Goal: Task Accomplishment & Management: Manage account settings

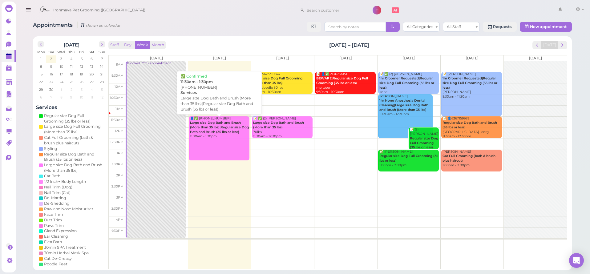
click at [208, 136] on div "👤✅ (2) 5035100769 Large size Dog Bath and Brush (More than 35 lbs)|Regular size…" at bounding box center [220, 127] width 60 height 22
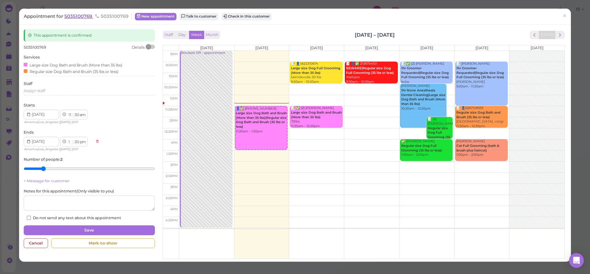
click at [72, 17] on span "5035100769" at bounding box center [78, 16] width 29 height 6
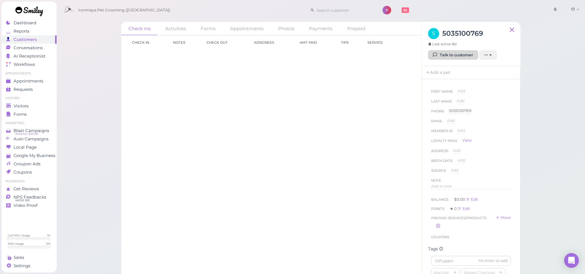
click at [444, 57] on link "Talk to customer" at bounding box center [453, 55] width 50 height 10
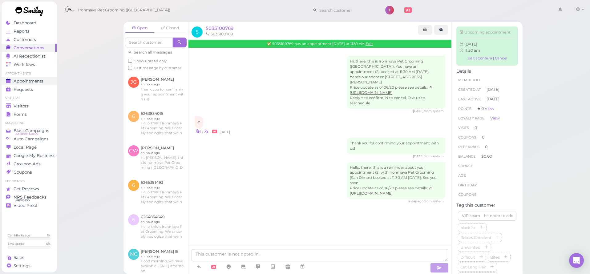
click at [29, 84] on link "Appointments" at bounding box center [29, 81] width 55 height 8
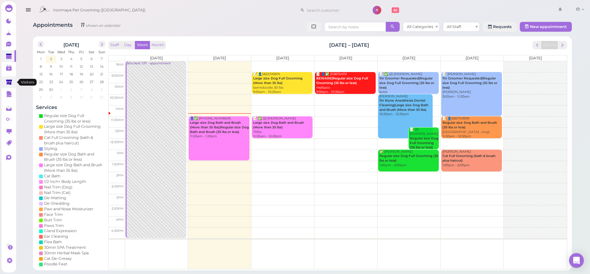
click at [13, 82] on link at bounding box center [9, 82] width 14 height 12
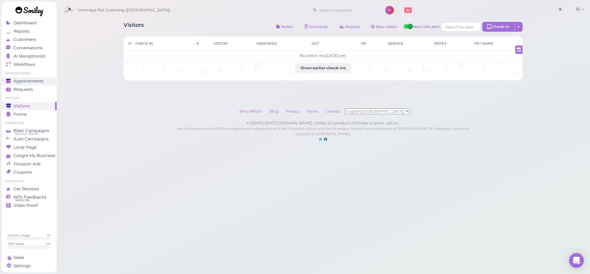
click at [47, 81] on div "Appointments" at bounding box center [28, 81] width 44 height 5
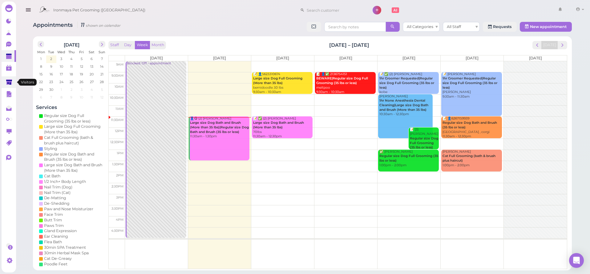
click at [6, 83] on link at bounding box center [9, 82] width 14 height 12
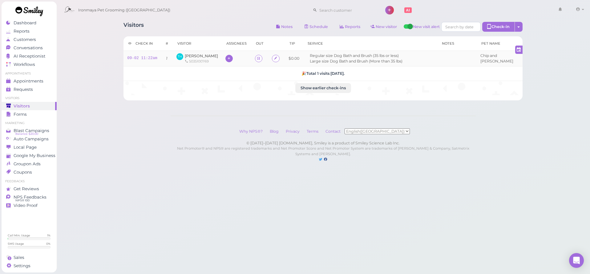
click at [227, 58] on icon at bounding box center [229, 58] width 4 height 5
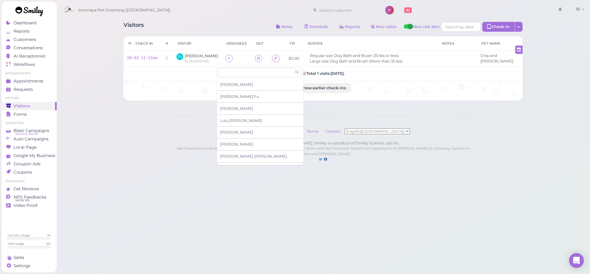
click at [230, 100] on div "[PERSON_NAME]" at bounding box center [260, 97] width 86 height 12
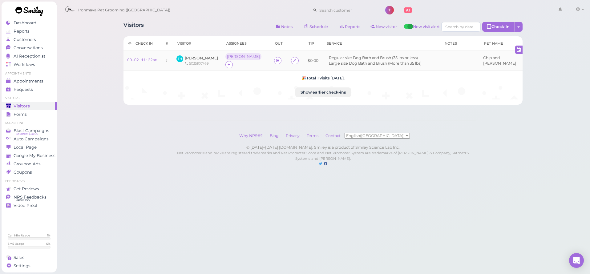
click at [200, 56] on span "[PERSON_NAME]" at bounding box center [201, 58] width 33 height 5
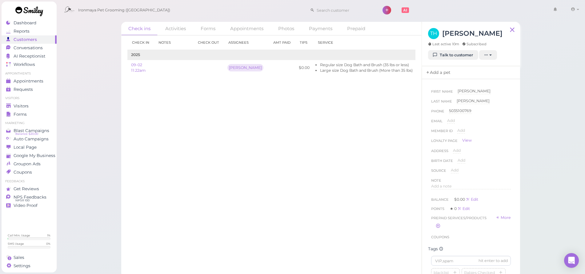
click at [440, 74] on link "Add a pet" at bounding box center [438, 72] width 32 height 13
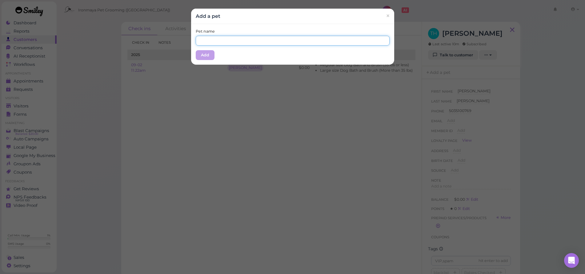
click at [227, 42] on input "text" at bounding box center [293, 41] width 194 height 10
type input "Chip"
click at [200, 51] on button "Add" at bounding box center [205, 55] width 19 height 10
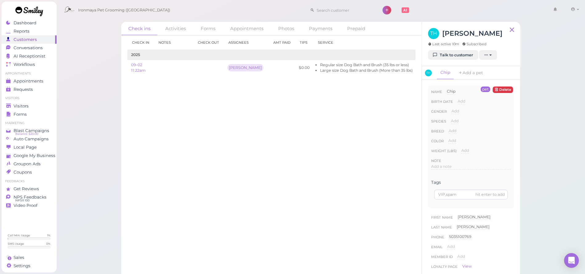
click at [455, 117] on div "Add [DEMOGRAPHIC_DATA] [DEMOGRAPHIC_DATA]" at bounding box center [456, 113] width 8 height 10
drag, startPoint x: 454, startPoint y: 116, endPoint x: 453, endPoint y: 111, distance: 4.4
click at [454, 115] on div "Add [DEMOGRAPHIC_DATA] [DEMOGRAPHIC_DATA]" at bounding box center [456, 113] width 8 height 10
click at [453, 111] on span "Add" at bounding box center [456, 111] width 8 height 5
click at [459, 118] on div "Done ×" at bounding box center [463, 122] width 22 height 8
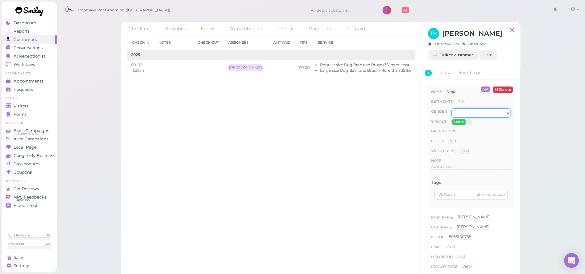
select select "[DEMOGRAPHIC_DATA]"
click at [458, 123] on button "Done" at bounding box center [459, 122] width 14 height 6
click at [457, 123] on div "Add" at bounding box center [455, 121] width 8 height 6
select select "Dog"
click at [459, 131] on button "Done" at bounding box center [459, 132] width 14 height 6
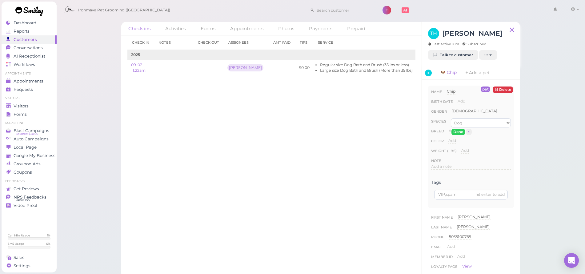
click at [456, 130] on span "Add" at bounding box center [453, 130] width 8 height 5
click at [456, 130] on input at bounding box center [480, 132] width 62 height 9
type input "golden retriever"
click at [453, 139] on button "Done" at bounding box center [456, 142] width 14 height 6
click at [453, 144] on div "Add" at bounding box center [453, 143] width 8 height 10
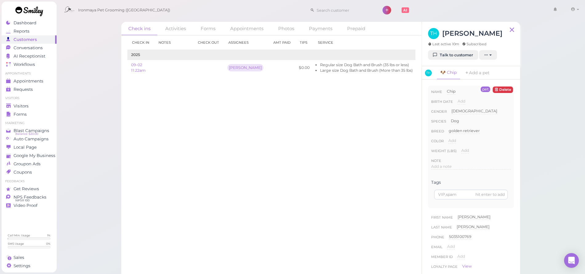
click at [453, 143] on div "Add" at bounding box center [453, 143] width 8 height 10
click at [452, 140] on span "Add" at bounding box center [453, 140] width 8 height 5
type input "gold"
click at [456, 153] on button "Done" at bounding box center [456, 151] width 14 height 6
click at [467, 151] on span "Add" at bounding box center [465, 150] width 8 height 5
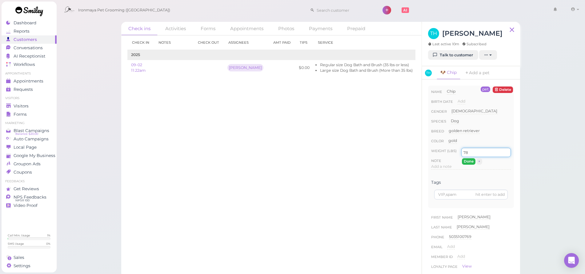
type input "78"
click at [473, 162] on button "Done" at bounding box center [469, 161] width 14 height 6
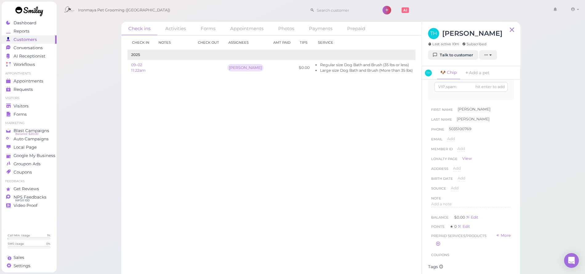
scroll to position [200, 0]
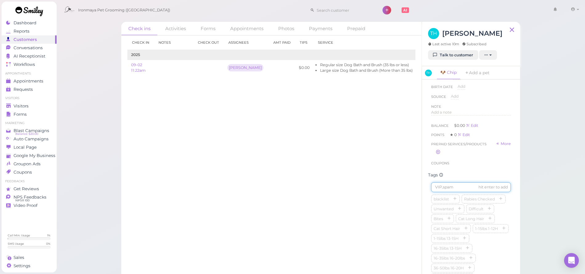
click at [448, 187] on input at bounding box center [471, 187] width 80 height 10
type input "Chip"
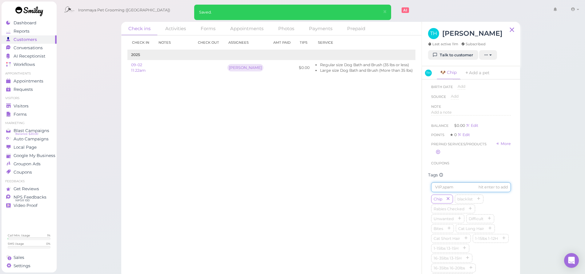
scroll to position [388, 0]
click at [474, 130] on icon "button" at bounding box center [472, 132] width 4 height 4
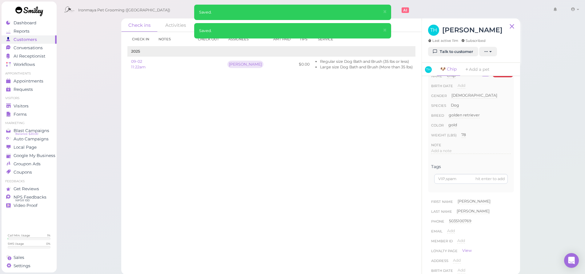
scroll to position [0, 0]
click at [475, 69] on link "Add a pet" at bounding box center [477, 69] width 32 height 13
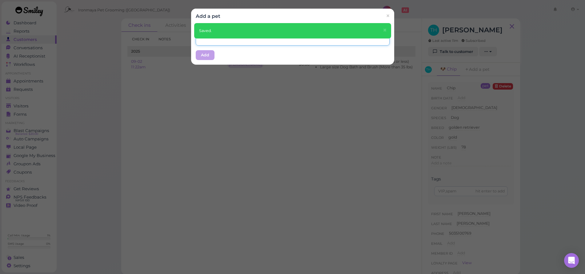
click at [200, 44] on input "text" at bounding box center [293, 41] width 194 height 10
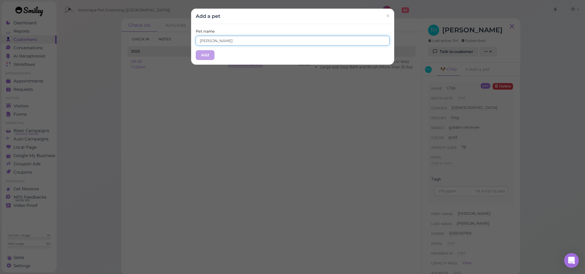
type input "[PERSON_NAME]"
click at [197, 55] on button "Add" at bounding box center [205, 55] width 19 height 10
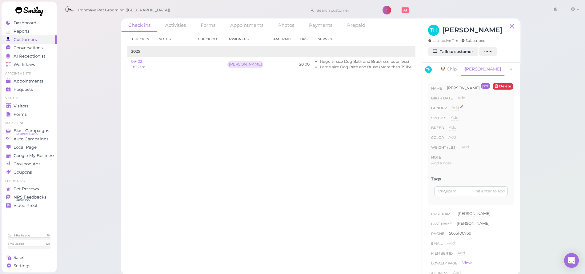
click at [458, 106] on span "Add" at bounding box center [456, 107] width 8 height 5
select select "[DEMOGRAPHIC_DATA]"
click at [458, 118] on button "Done" at bounding box center [459, 118] width 14 height 6
click at [456, 118] on span "Add" at bounding box center [455, 117] width 8 height 5
select select "Dog"
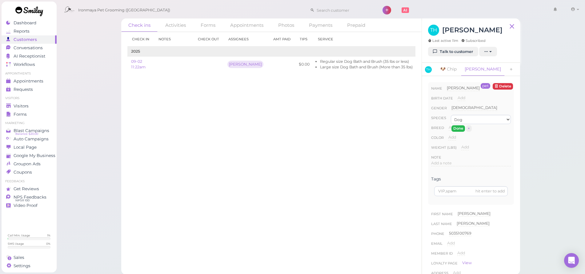
click at [455, 127] on button "Done" at bounding box center [459, 128] width 14 height 6
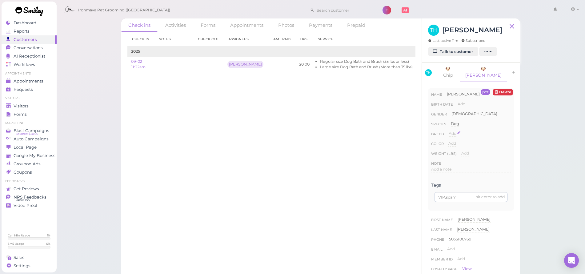
click at [452, 131] on span "Add" at bounding box center [453, 133] width 8 height 5
click at [452, 131] on input at bounding box center [480, 135] width 62 height 9
type input "Chi"
click at [459, 141] on button "Done" at bounding box center [456, 144] width 14 height 6
click at [453, 141] on div "Add" at bounding box center [453, 146] width 8 height 10
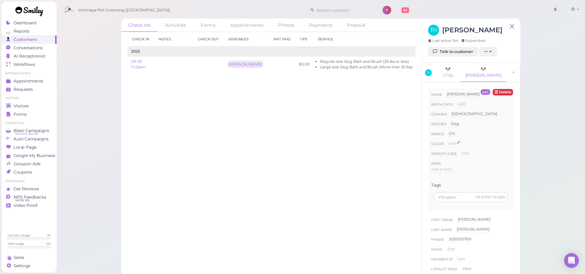
click at [452, 141] on span "Add" at bounding box center [453, 143] width 8 height 5
type input "Brown"
click at [454, 151] on button "Done" at bounding box center [456, 154] width 14 height 6
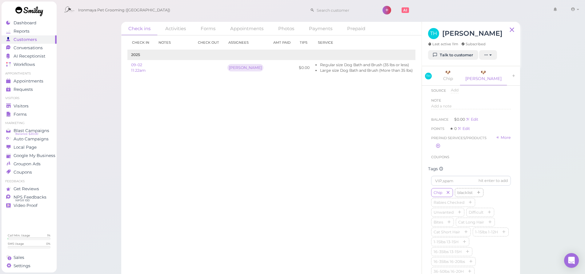
scroll to position [220, 0]
click at [451, 170] on input at bounding box center [471, 173] width 80 height 10
type input "[PERSON_NAME]"
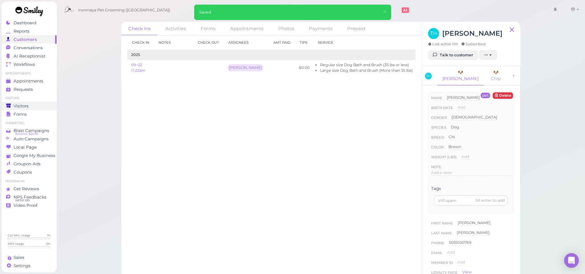
click at [42, 106] on div "Visitors" at bounding box center [28, 105] width 44 height 5
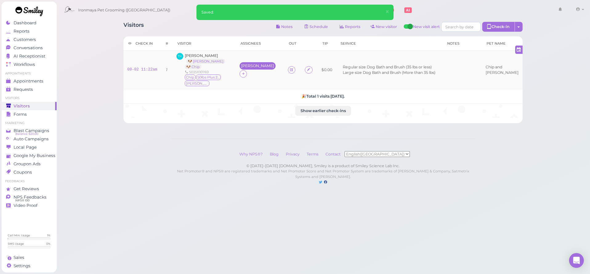
click at [241, 68] on div "[PERSON_NAME]" at bounding box center [257, 66] width 33 height 4
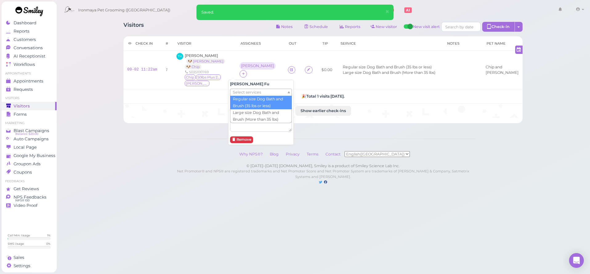
click at [238, 93] on span "Select services" at bounding box center [247, 92] width 28 height 7
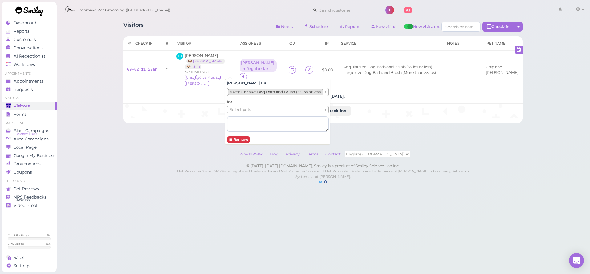
click at [237, 93] on li "× Regular size Dog Bath and Brush (35 lbs or less)" at bounding box center [275, 92] width 95 height 6
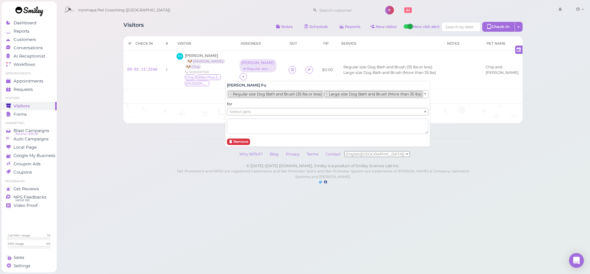
click at [240, 113] on div "Select pets" at bounding box center [327, 111] width 201 height 7
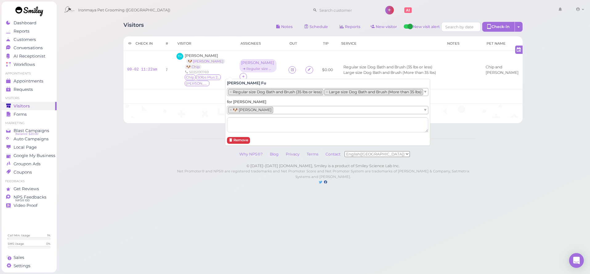
click at [239, 112] on li "× 🐶 [PERSON_NAME]" at bounding box center [250, 110] width 45 height 6
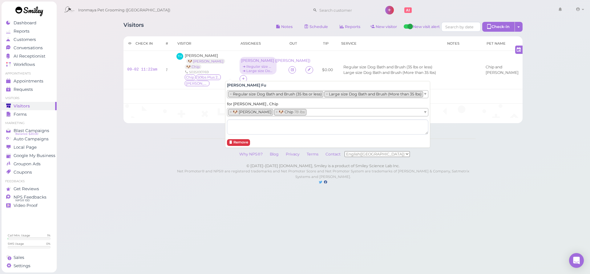
click at [116, 123] on div "Visitors Notes Schedule Reports New visitor New visit alert Check-in Customer c…" at bounding box center [323, 70] width 414 height 106
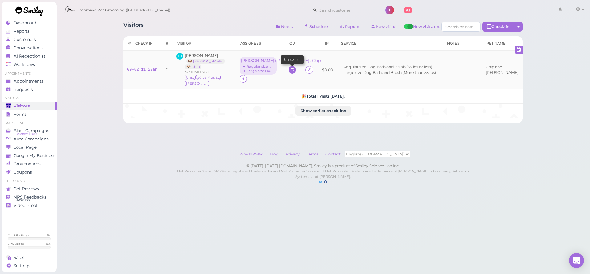
click at [290, 72] on icon at bounding box center [292, 69] width 4 height 5
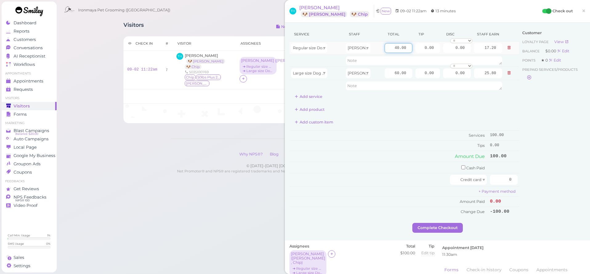
click at [385, 48] on input "40.00" at bounding box center [399, 48] width 28 height 10
click at [385, 49] on input "40.00" at bounding box center [399, 48] width 28 height 10
click at [321, 47] on span "Regular size Dog Bath and Brush (35 lbs or less)" at bounding box center [337, 48] width 89 height 5
click at [390, 48] on input "40.00" at bounding box center [399, 48] width 28 height 10
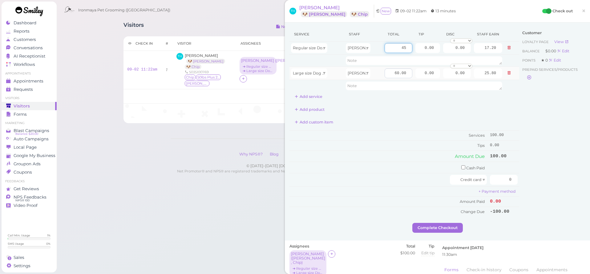
type input "45"
type input "19.35"
click at [392, 74] on input "60.00" at bounding box center [399, 73] width 28 height 10
click at [391, 75] on input "60.00" at bounding box center [399, 73] width 28 height 10
type input "115"
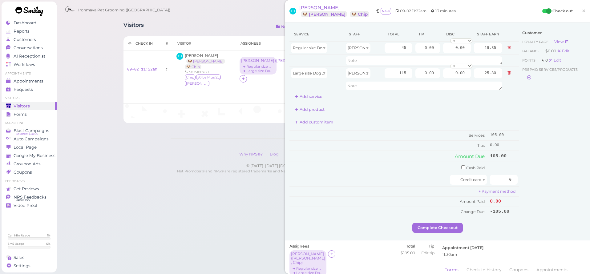
type input "49.45"
click at [544, 126] on div "Customer Loyalty page View Balance $0.00 Edit Points ★ 0 Edit Prepaid services/…" at bounding box center [552, 125] width 66 height 196
click at [582, 13] on span "×" at bounding box center [584, 10] width 4 height 9
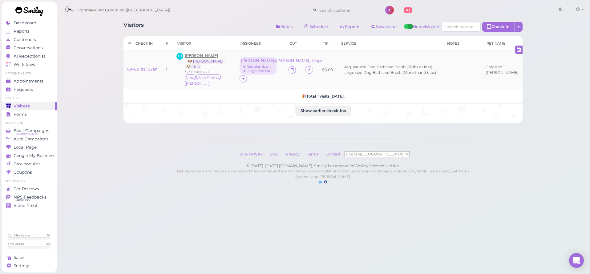
click at [195, 61] on link "🐶 [PERSON_NAME]" at bounding box center [205, 61] width 39 height 5
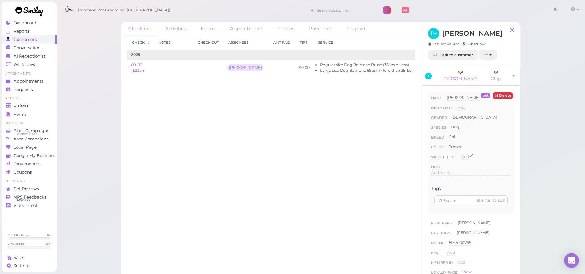
click at [462, 154] on span "Add" at bounding box center [465, 156] width 8 height 5
type input "13"
click at [468, 164] on button "Done" at bounding box center [469, 167] width 14 height 6
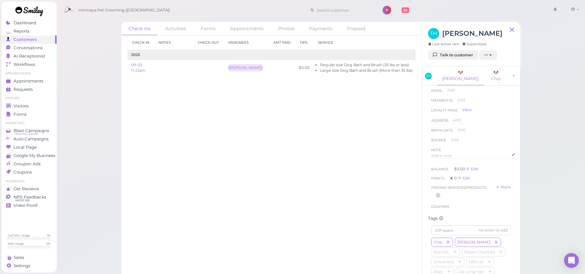
click at [439, 153] on span "Add a note" at bounding box center [441, 155] width 21 height 5
click at [445, 159] on div at bounding box center [471, 171] width 79 height 37
click at [436, 212] on button "Done" at bounding box center [438, 215] width 14 height 6
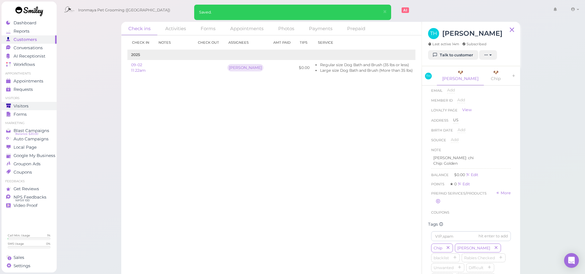
click at [18, 105] on span "Visitors" at bounding box center [21, 105] width 15 height 5
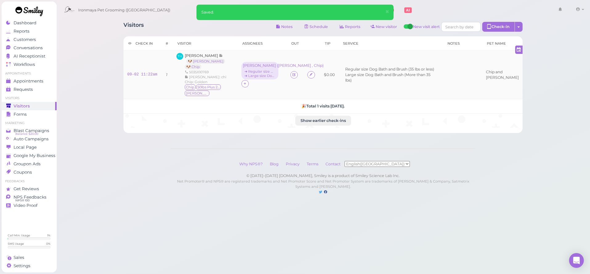
click at [193, 53] on div "[PERSON_NAME] 🐶 [PERSON_NAME] 🐶 Chip 5035100769 [PERSON_NAME]: chi Chip: Golden…" at bounding box center [209, 75] width 49 height 44
click at [193, 54] on span "[PERSON_NAME]" at bounding box center [202, 55] width 34 height 5
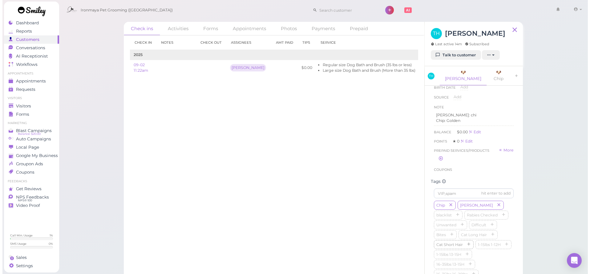
scroll to position [211, 0]
click at [500, 242] on button "button" at bounding box center [503, 239] width 7 height 6
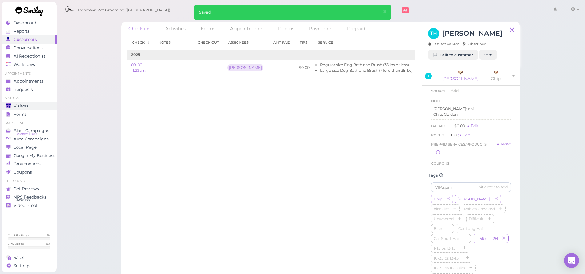
click at [30, 107] on div "Visitors" at bounding box center [28, 105] width 44 height 5
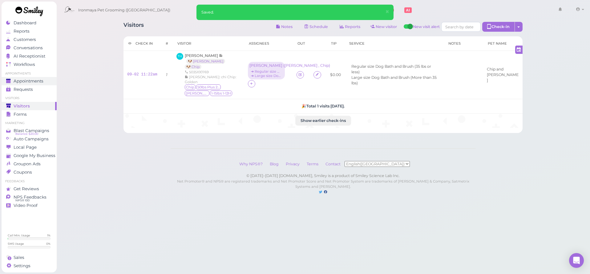
click at [41, 79] on span "Appointments" at bounding box center [29, 81] width 30 height 5
